Goal: Communication & Community: Connect with others

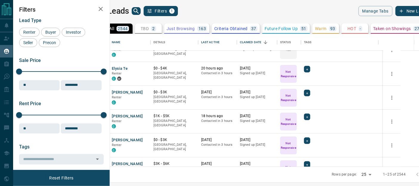
scroll to position [150, 0]
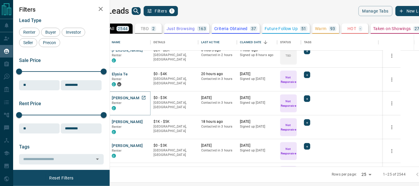
click at [138, 97] on button "[PERSON_NAME]" at bounding box center [127, 98] width 31 height 6
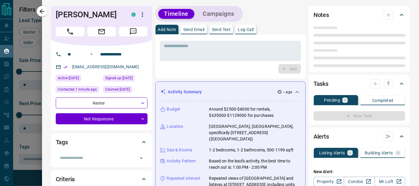
type input "**"
type input "**********"
type input "*"
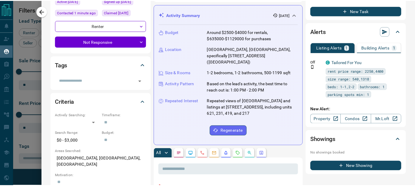
scroll to position [0, 0]
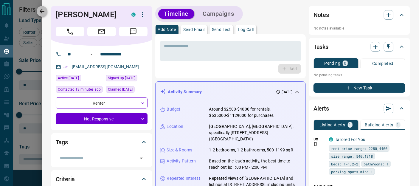
click at [42, 11] on icon "button" at bounding box center [41, 11] width 7 height 7
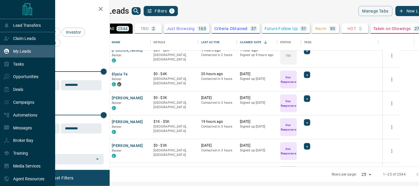
click at [23, 52] on p "My Leads" at bounding box center [22, 51] width 18 height 5
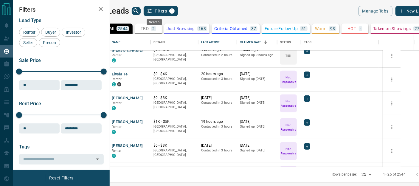
click at [139, 12] on icon "search button" at bounding box center [136, 10] width 5 height 5
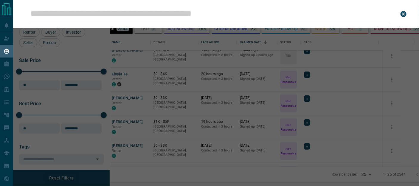
click at [145, 15] on input "Leads Search Bar" at bounding box center [210, 14] width 361 height 18
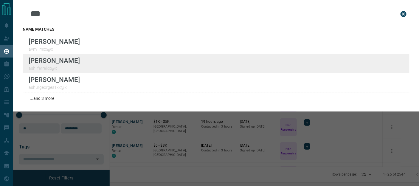
type input "***"
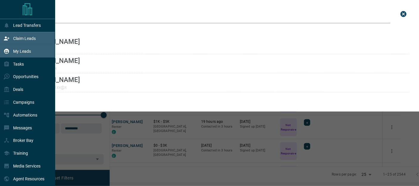
click at [19, 38] on p "Claim Leads" at bounding box center [24, 38] width 23 height 5
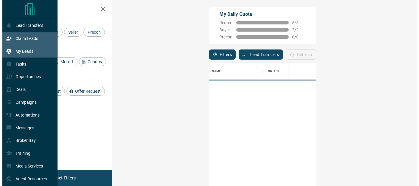
scroll to position [135, 287]
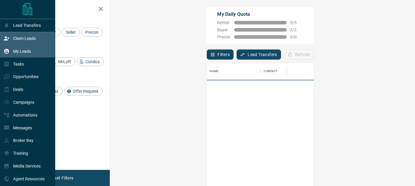
click at [19, 50] on p "My Leads" at bounding box center [22, 51] width 18 height 5
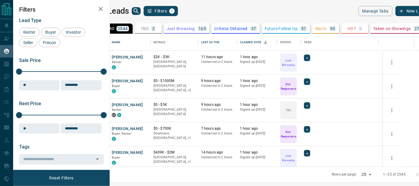
scroll to position [128, 302]
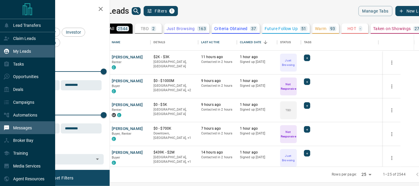
click at [21, 129] on p "Messages" at bounding box center [22, 128] width 19 height 5
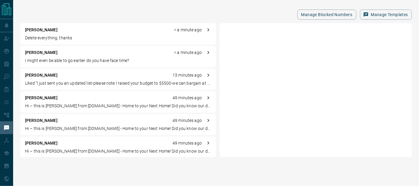
click at [34, 30] on p "[PERSON_NAME]" at bounding box center [41, 30] width 32 height 6
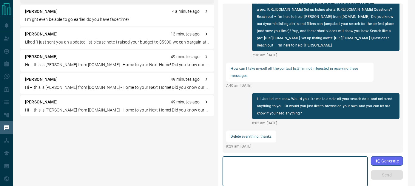
scroll to position [82, 0]
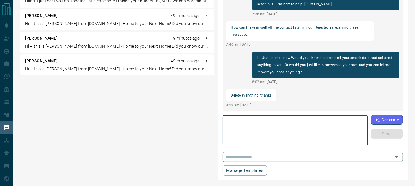
click at [268, 119] on textarea at bounding box center [295, 130] width 137 height 25
type textarea "****"
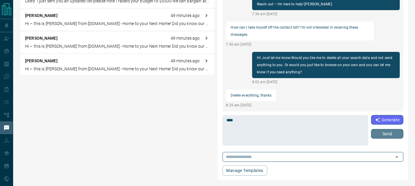
click at [391, 137] on button "Send" at bounding box center [387, 134] width 32 height 10
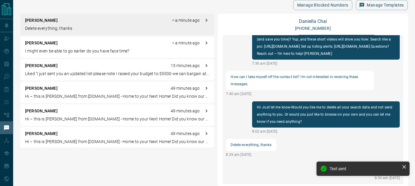
scroll to position [0, 0]
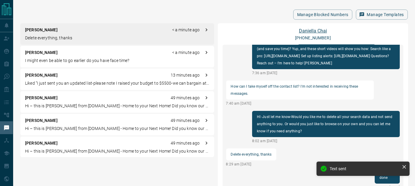
click at [315, 28] on link "[PERSON_NAME]" at bounding box center [313, 31] width 28 height 6
